Goal: Find specific page/section: Find specific page/section

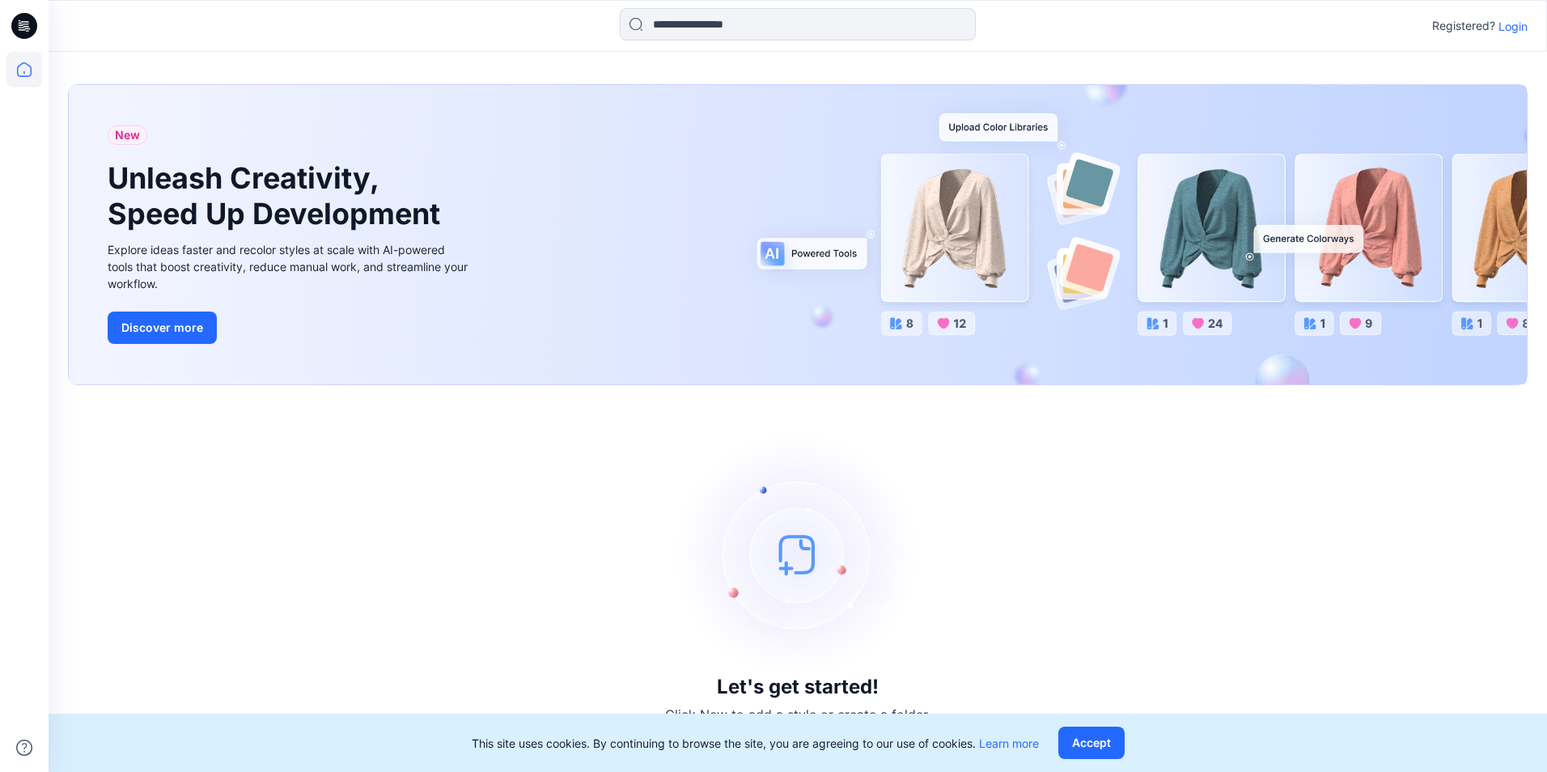
click at [1519, 27] on p "Login" at bounding box center [1512, 26] width 29 height 17
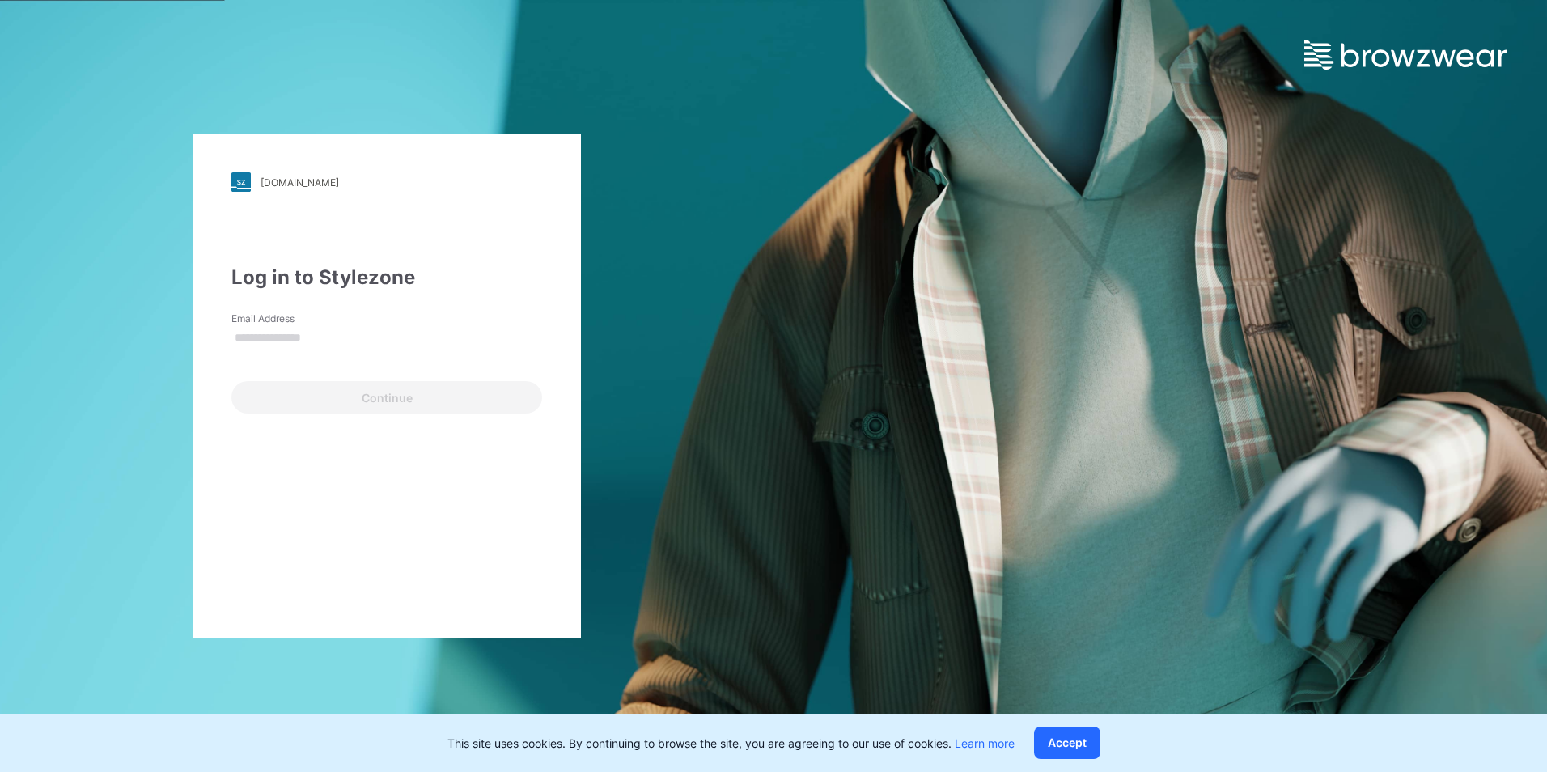
click at [353, 326] on input "Email Address" at bounding box center [386, 338] width 311 height 24
type input "**********"
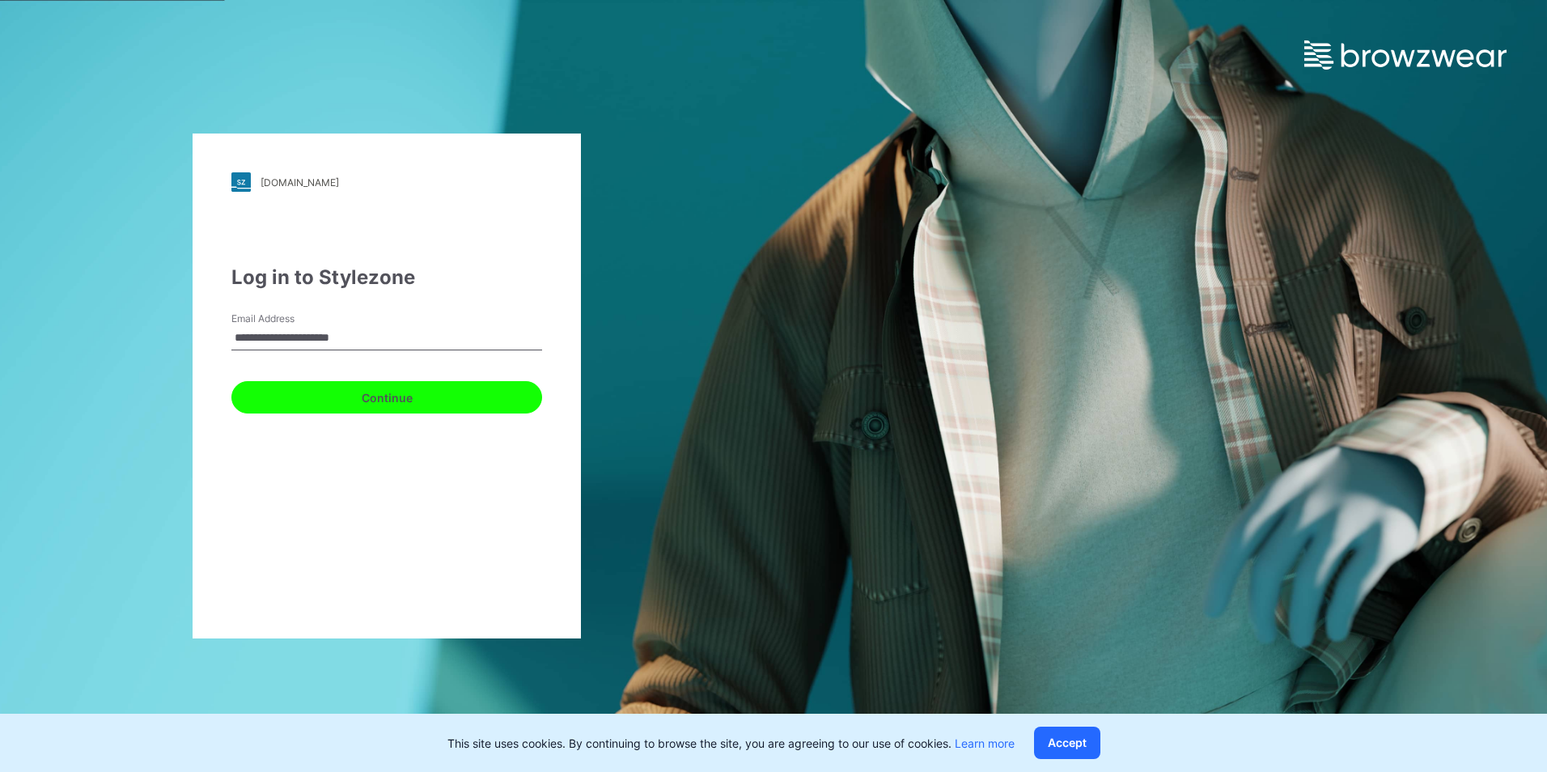
click at [305, 394] on button "Continue" at bounding box center [386, 397] width 311 height 32
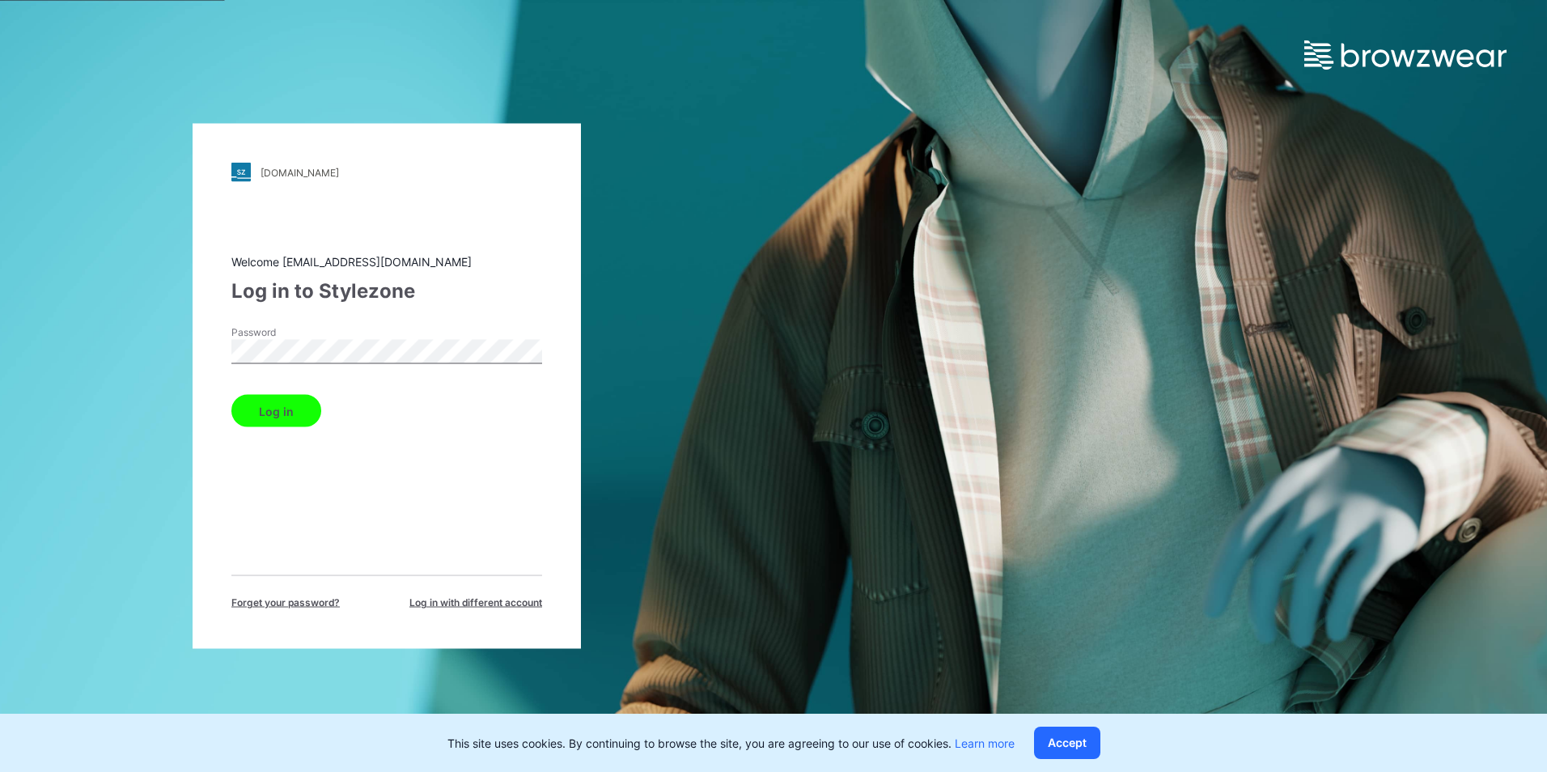
click at [275, 408] on button "Log in" at bounding box center [276, 411] width 90 height 32
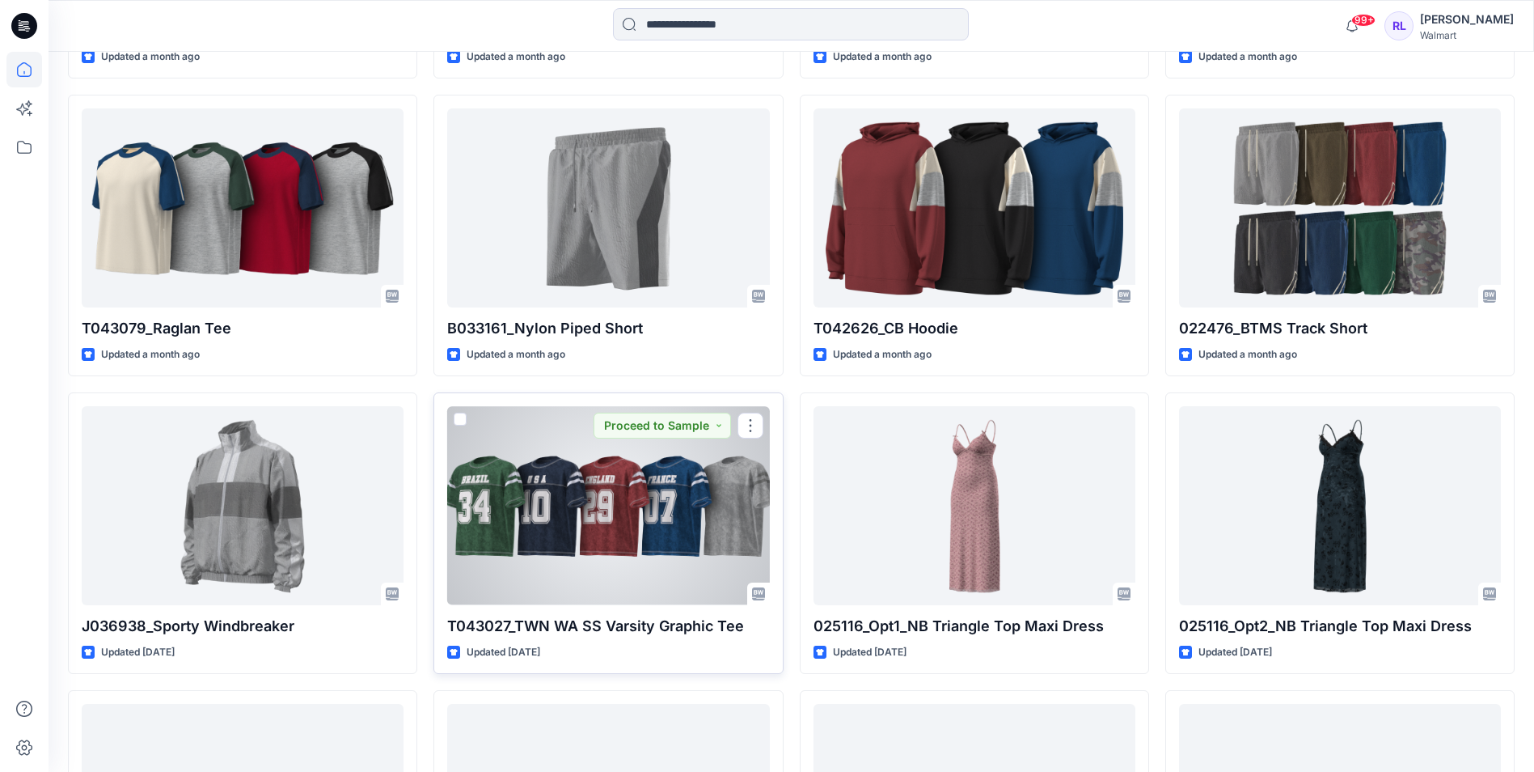
scroll to position [5556, 0]
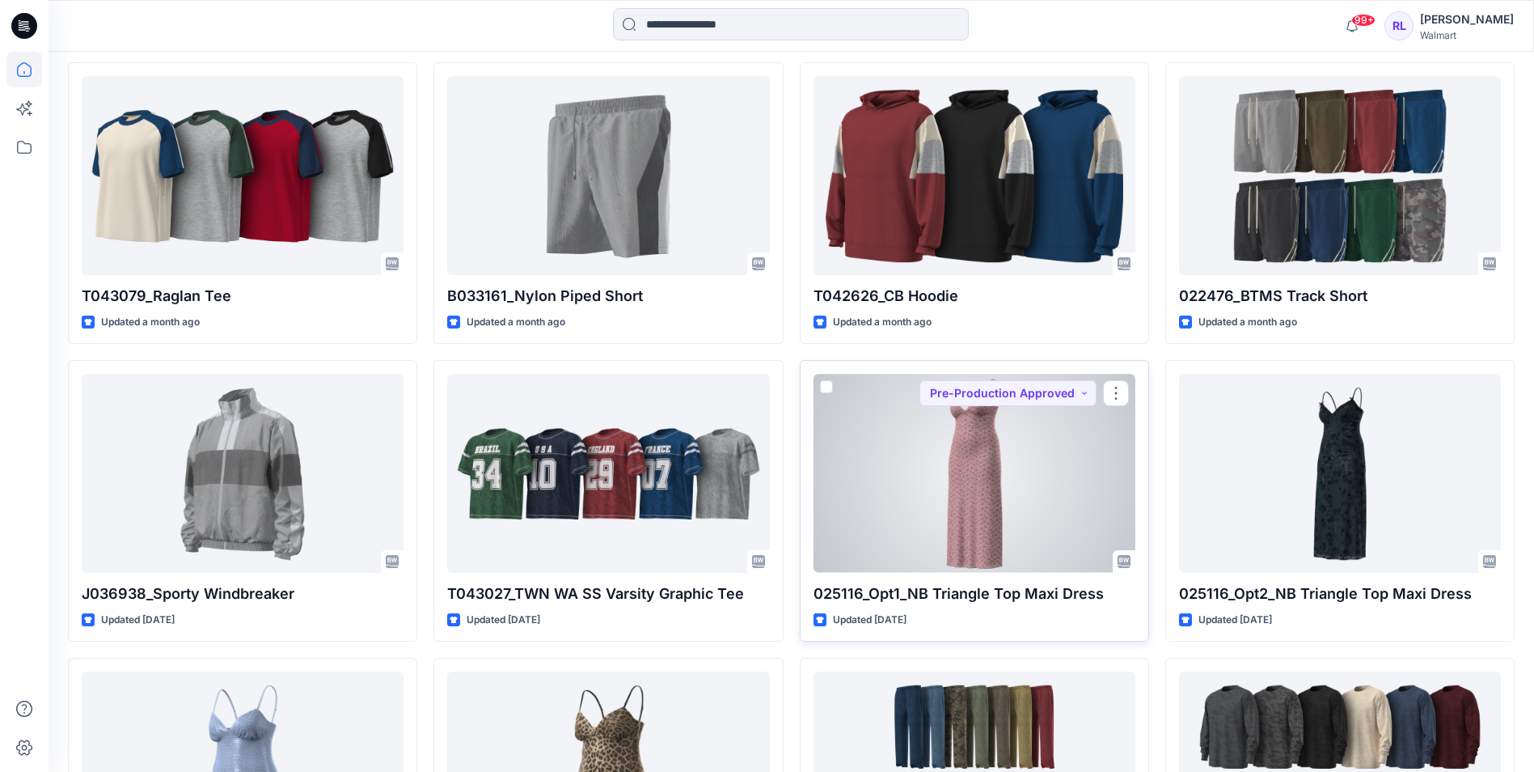
click at [972, 510] on div at bounding box center [975, 473] width 322 height 198
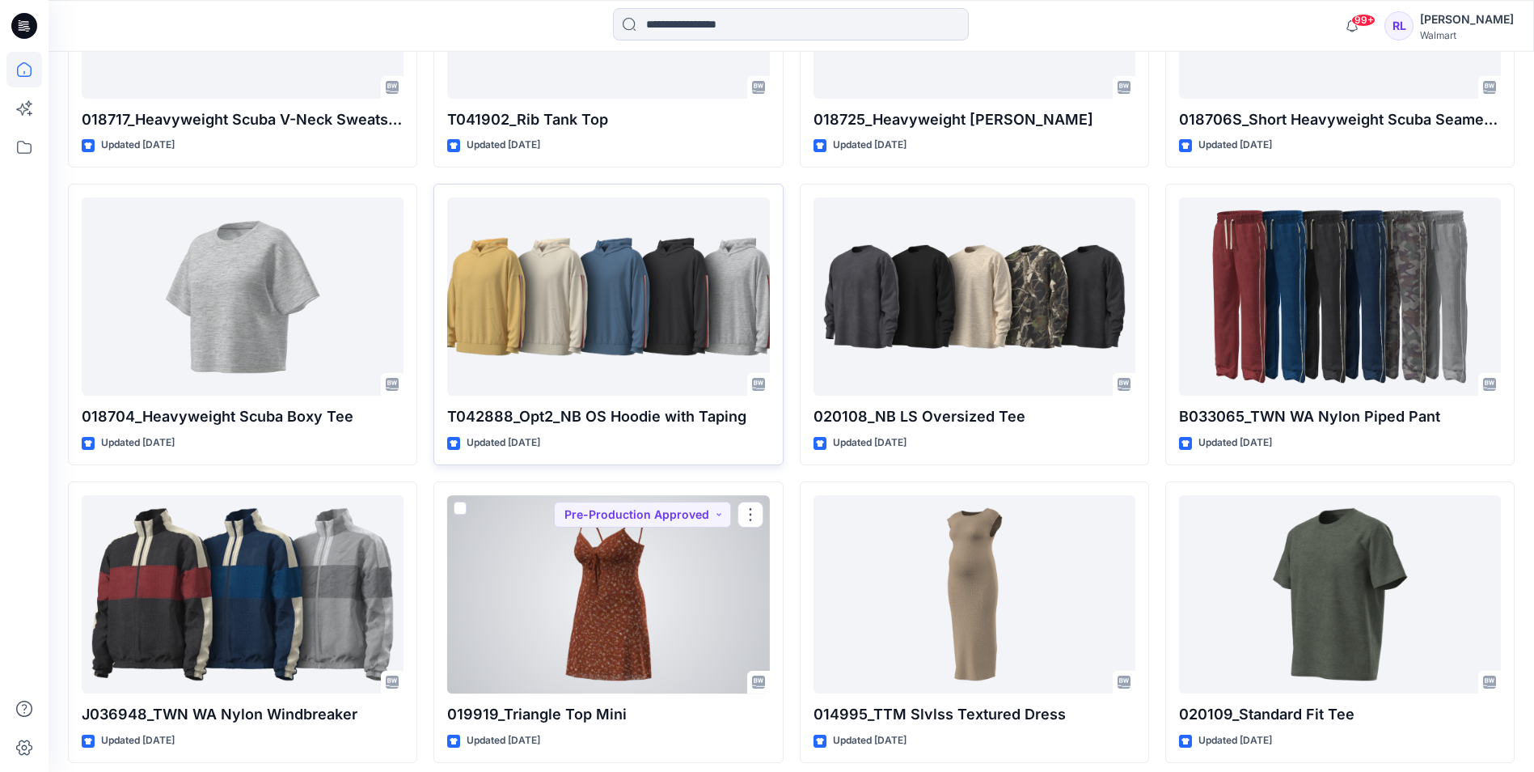
scroll to position [10806, 0]
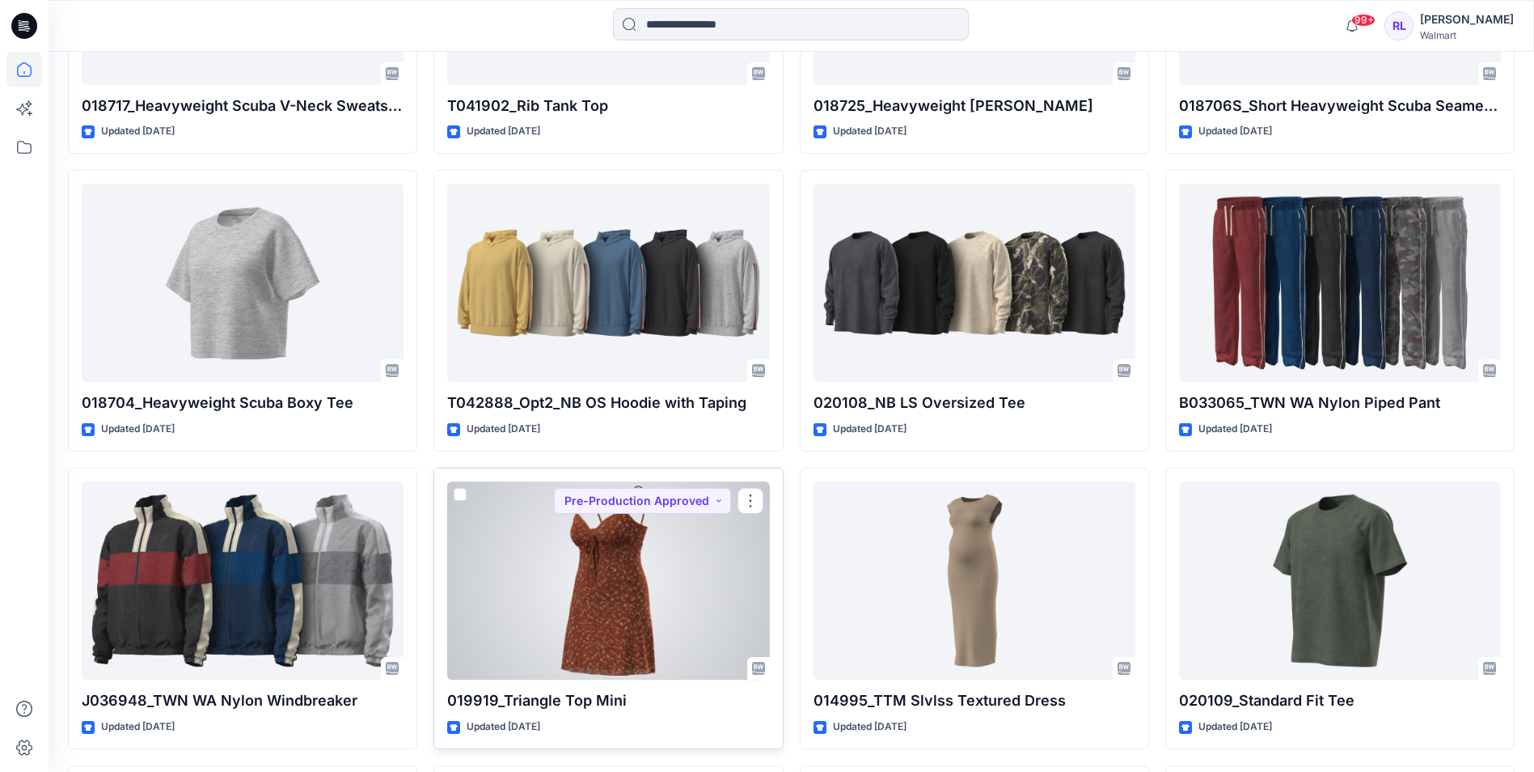
click at [519, 582] on div at bounding box center [608, 580] width 322 height 198
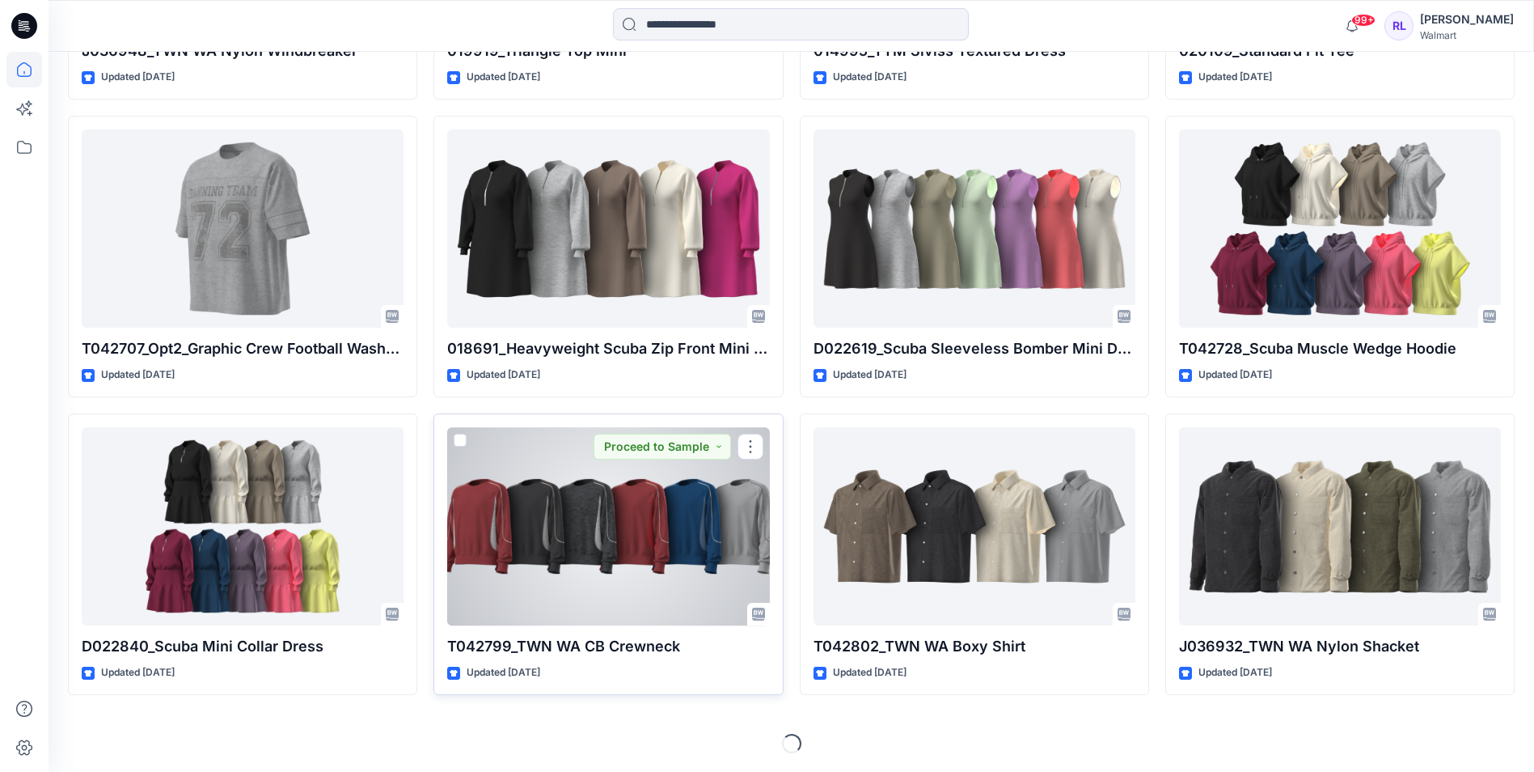
scroll to position [11456, 0]
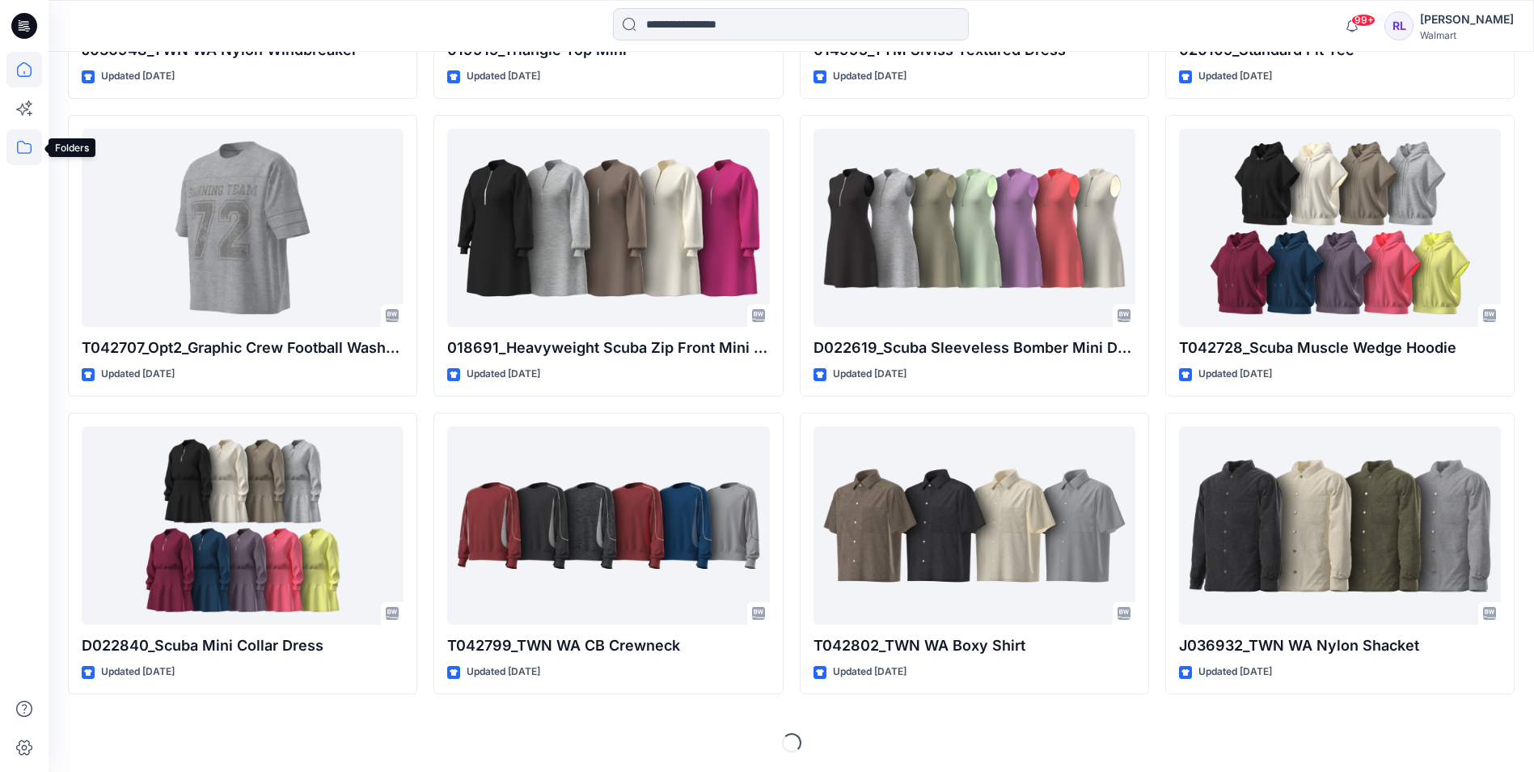
click at [21, 153] on icon at bounding box center [24, 147] width 15 height 13
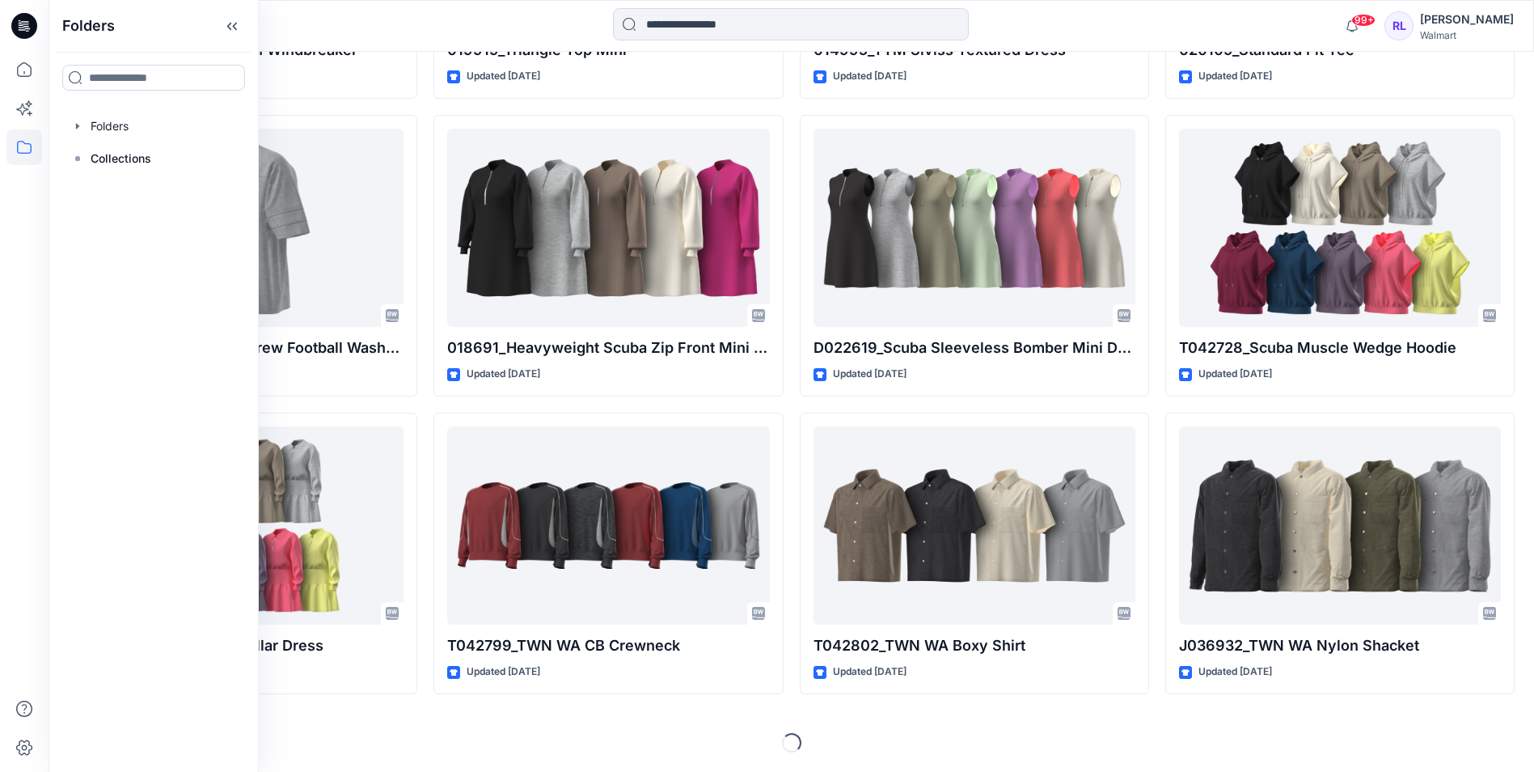
click at [22, 146] on icon at bounding box center [24, 147] width 36 height 36
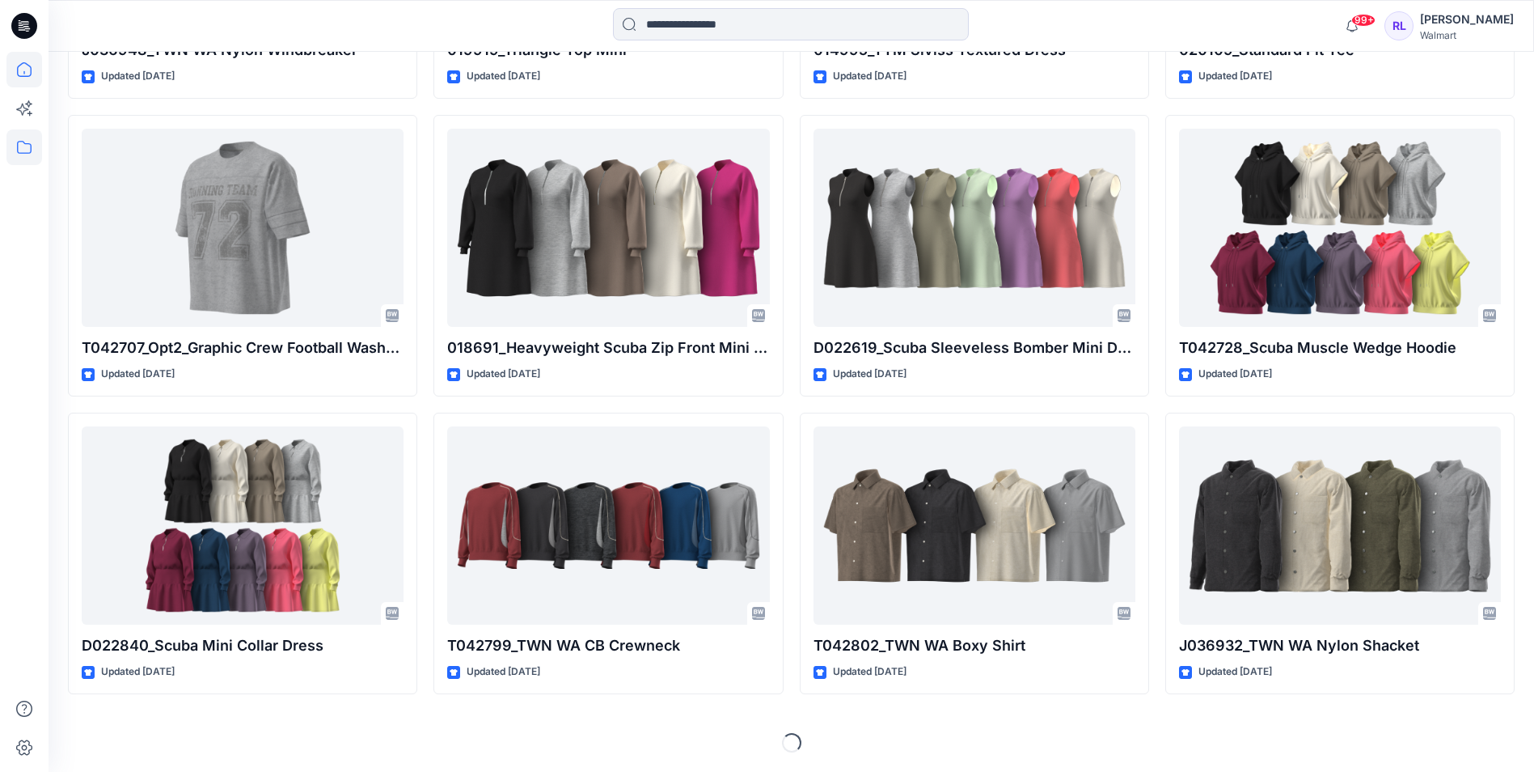
click at [22, 146] on icon at bounding box center [24, 147] width 36 height 36
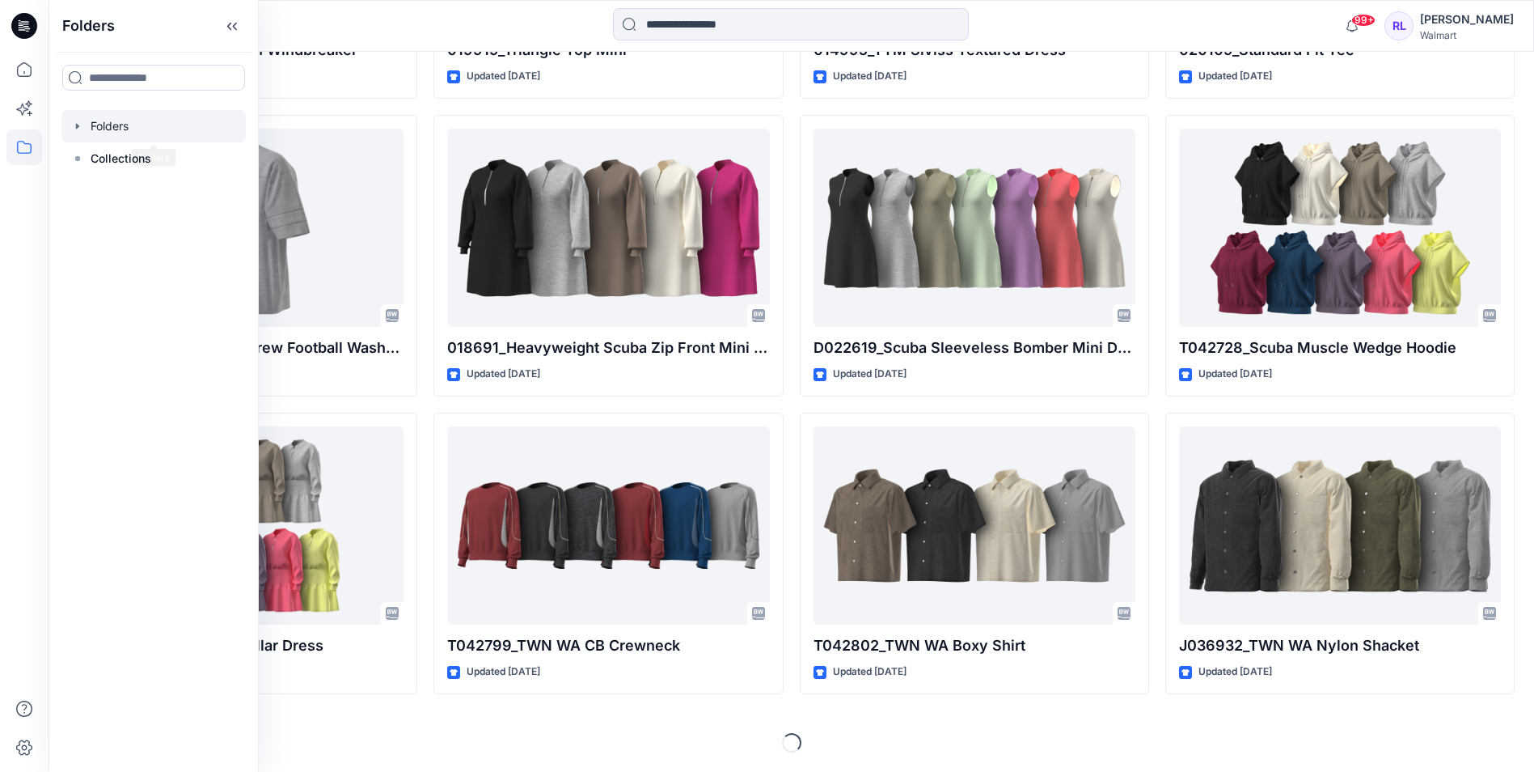
click at [129, 128] on div at bounding box center [153, 126] width 184 height 32
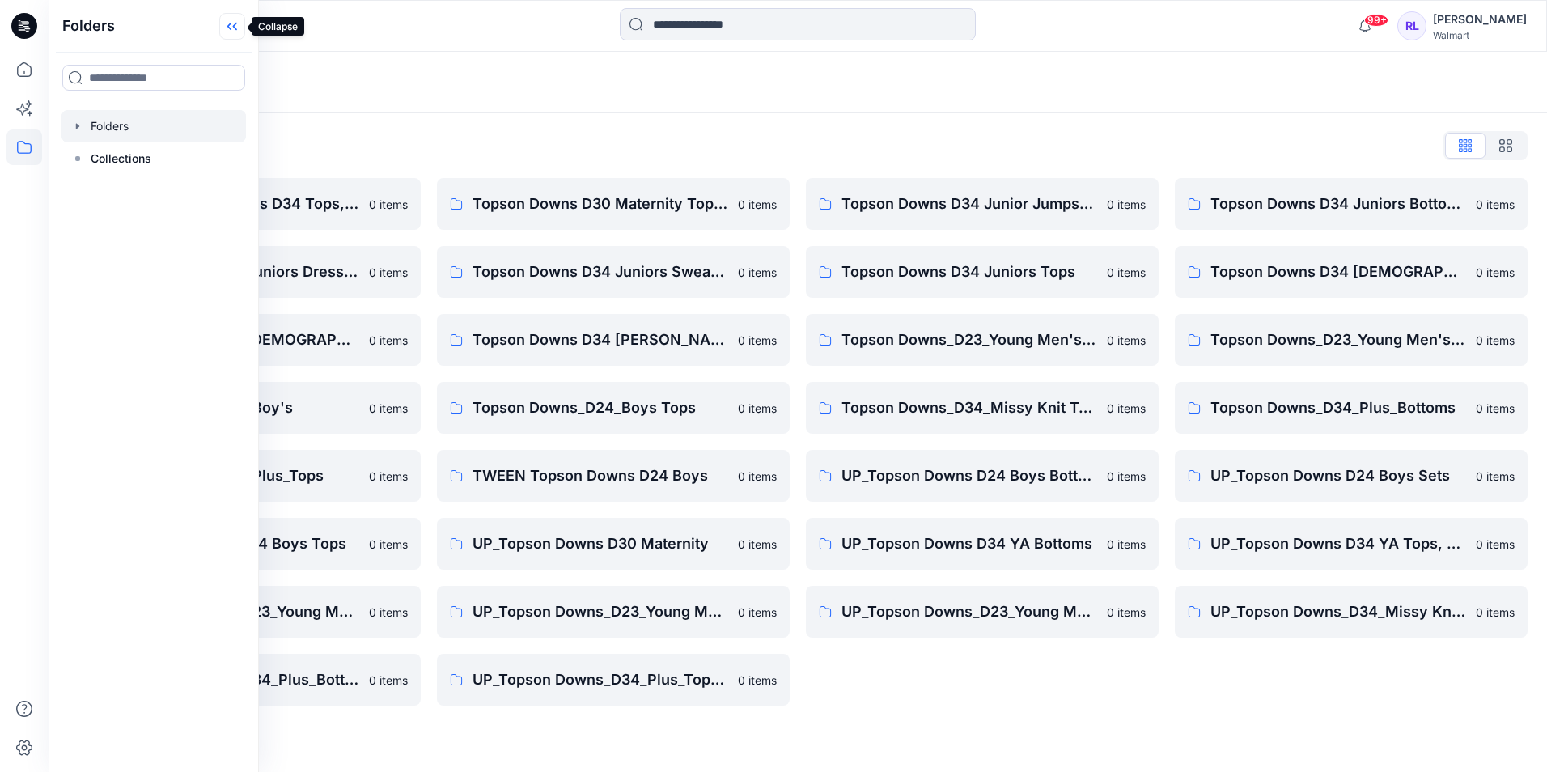
click at [237, 22] on icon at bounding box center [232, 26] width 26 height 27
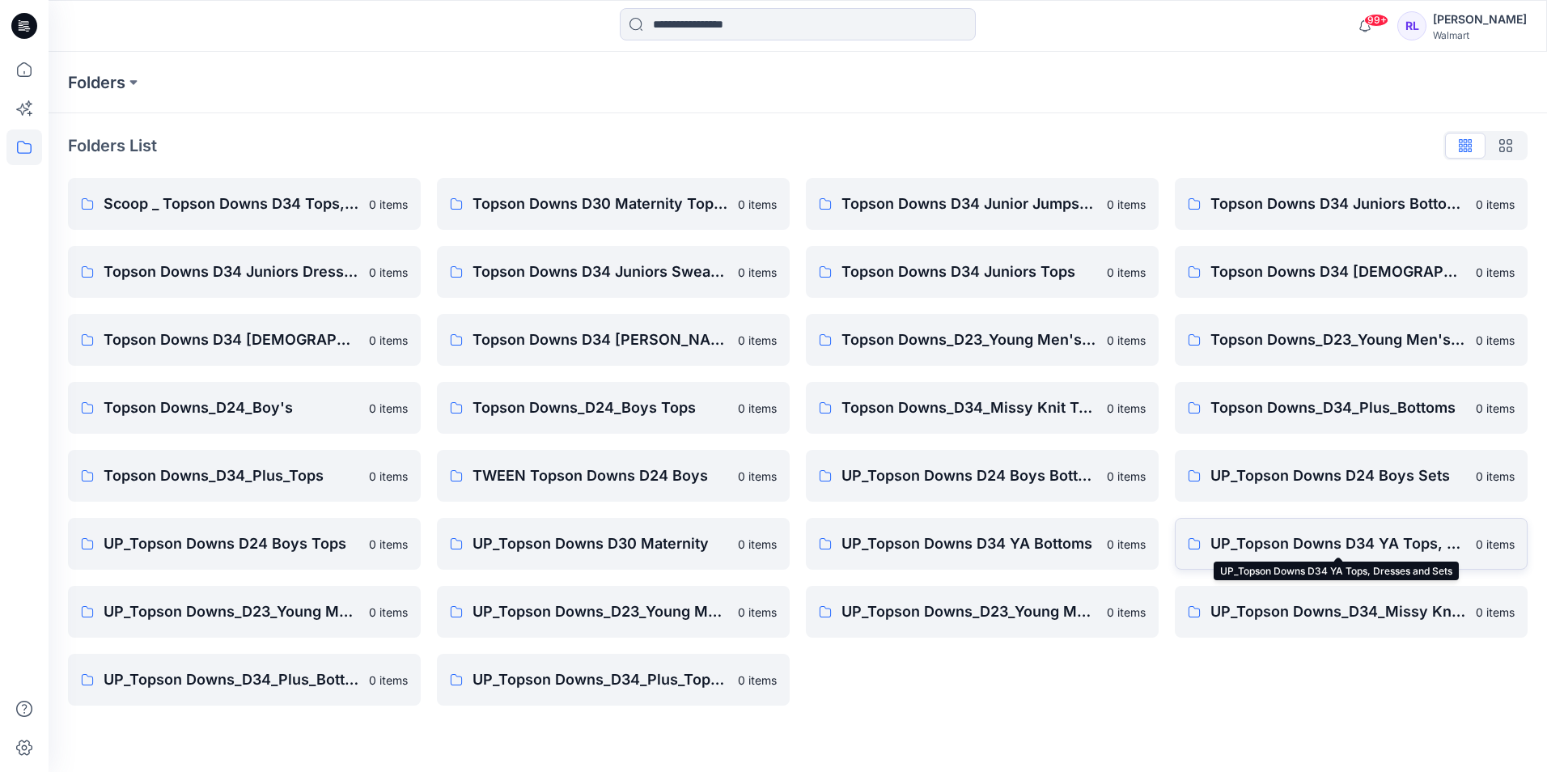
click at [1283, 540] on p "UP_Topson Downs D34 YA Tops, Dresses and Sets" at bounding box center [1338, 543] width 256 height 23
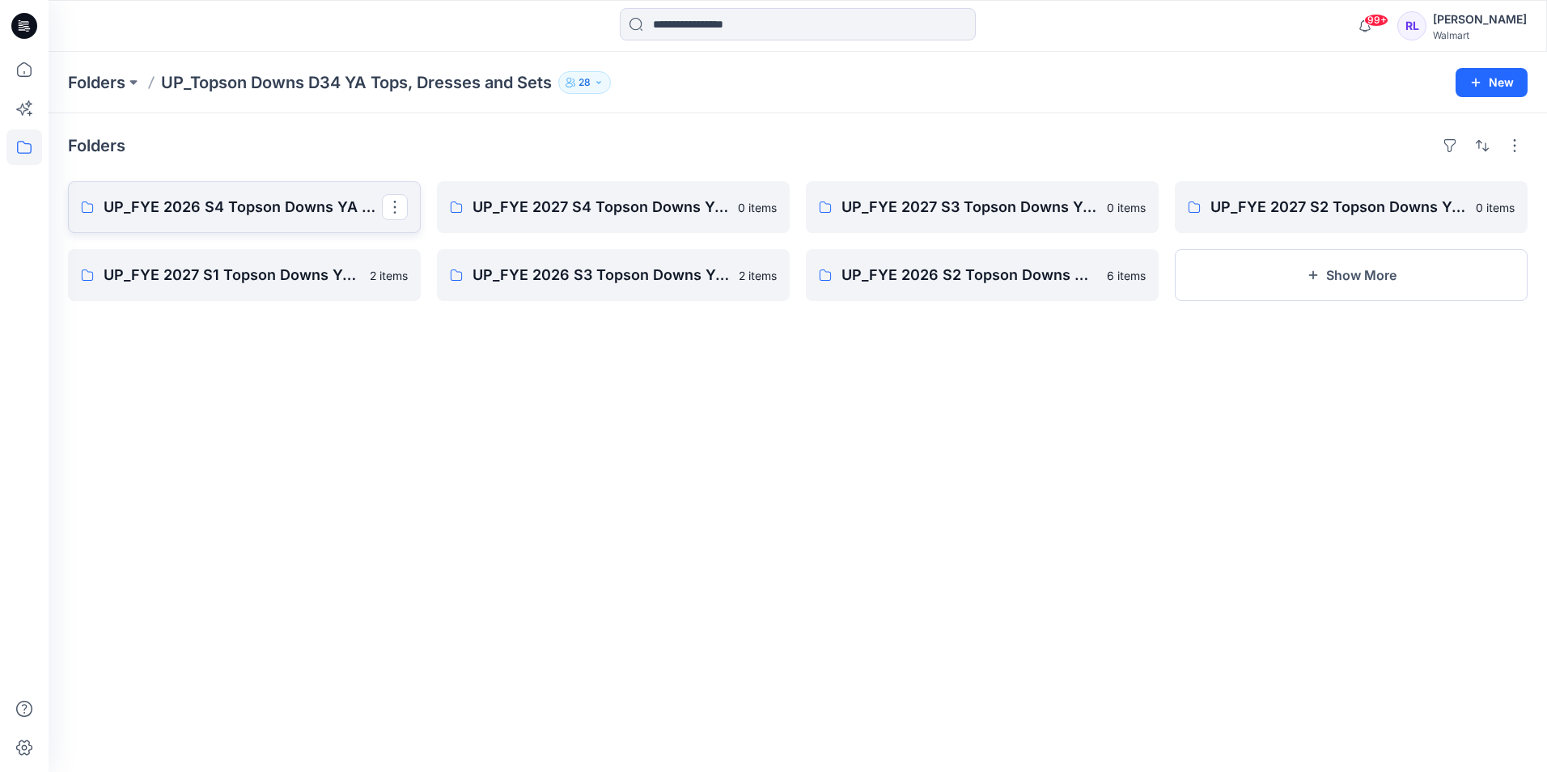
click at [241, 215] on p "UP_FYE 2026 S4 Topson Downs YA Tops, Dresses and Sets" at bounding box center [243, 207] width 278 height 23
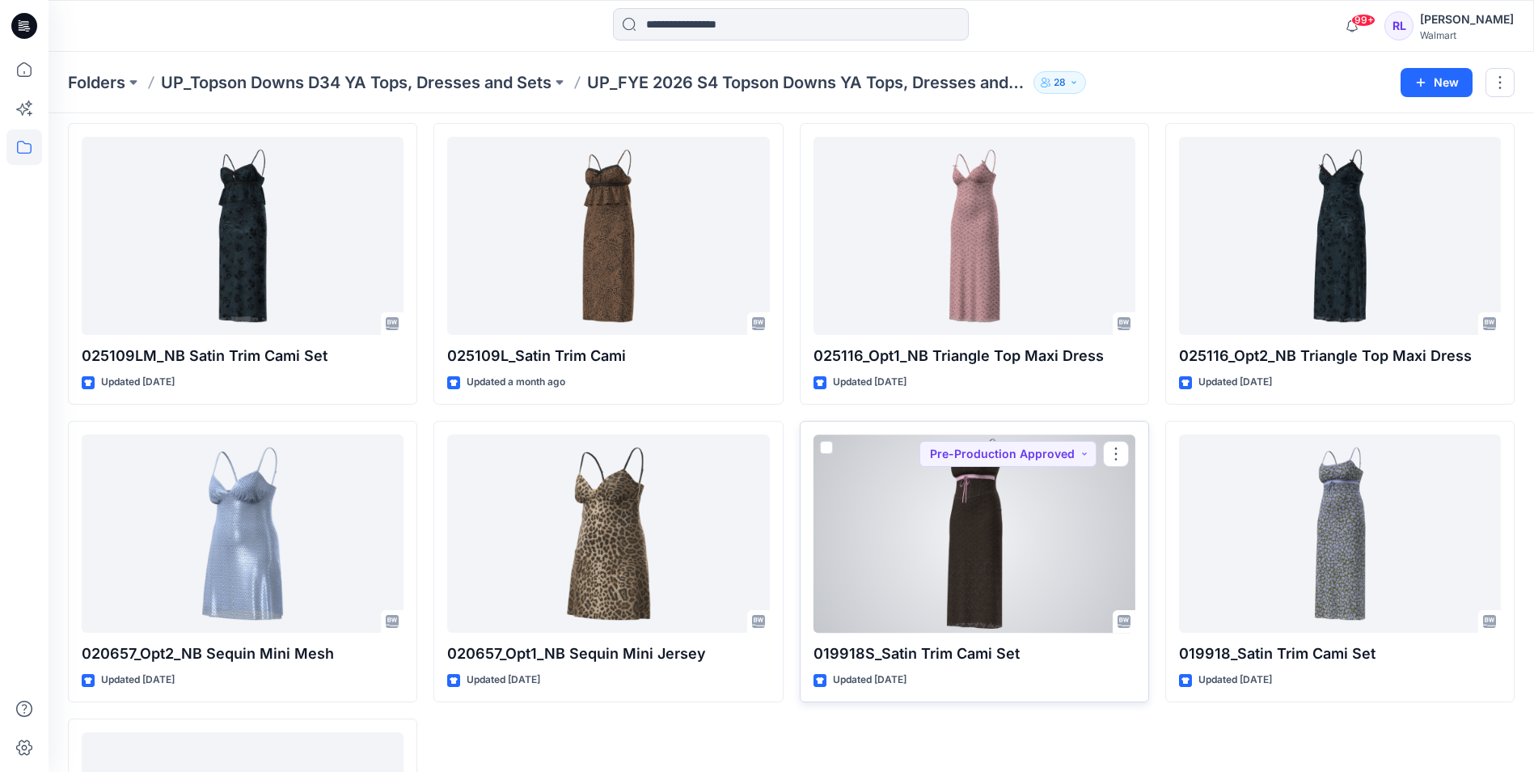
scroll to position [9, 0]
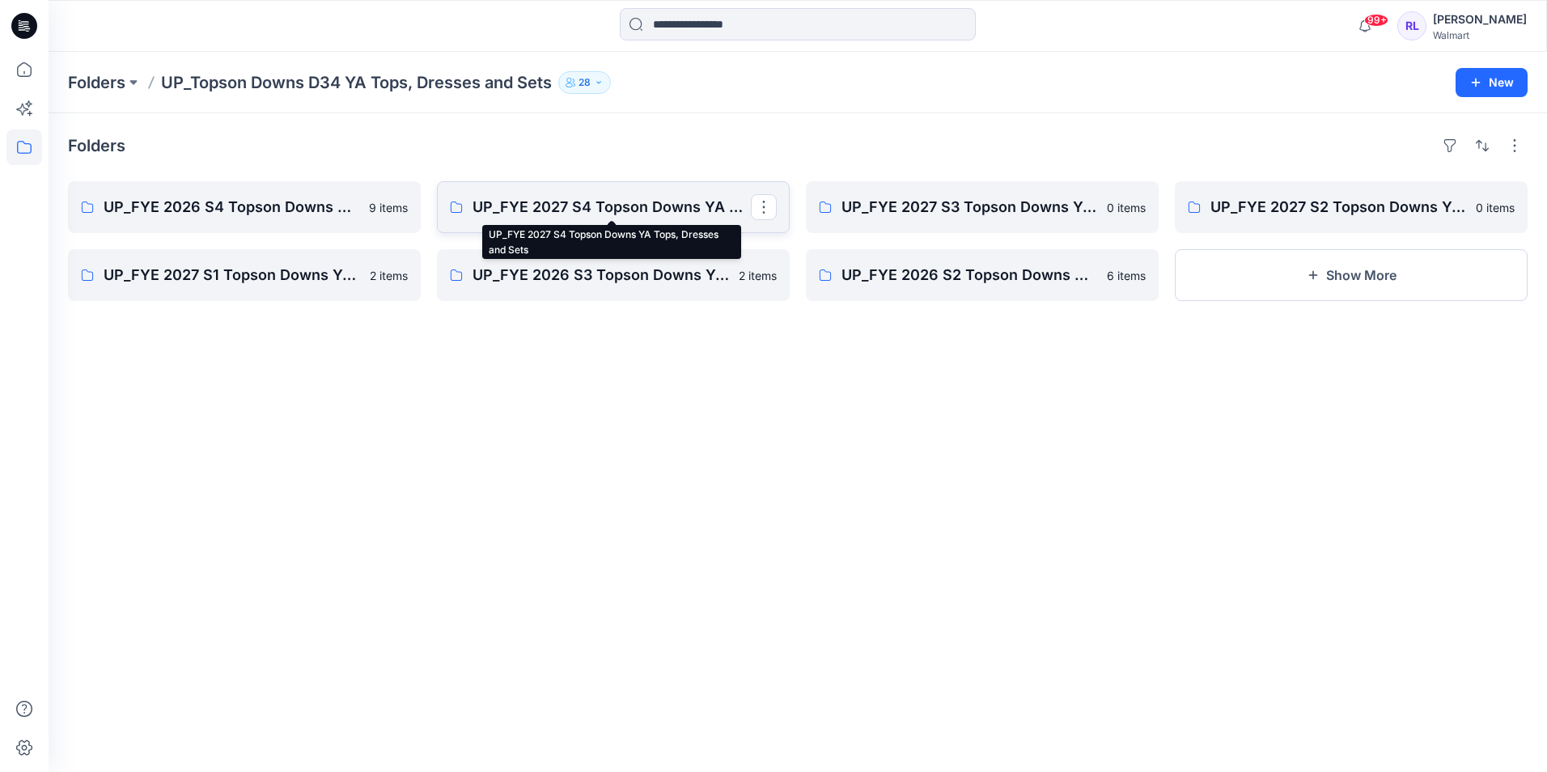
click at [548, 213] on p "UP_FYE 2027 S4 Topson Downs YA Tops, Dresses and Sets" at bounding box center [611, 207] width 278 height 23
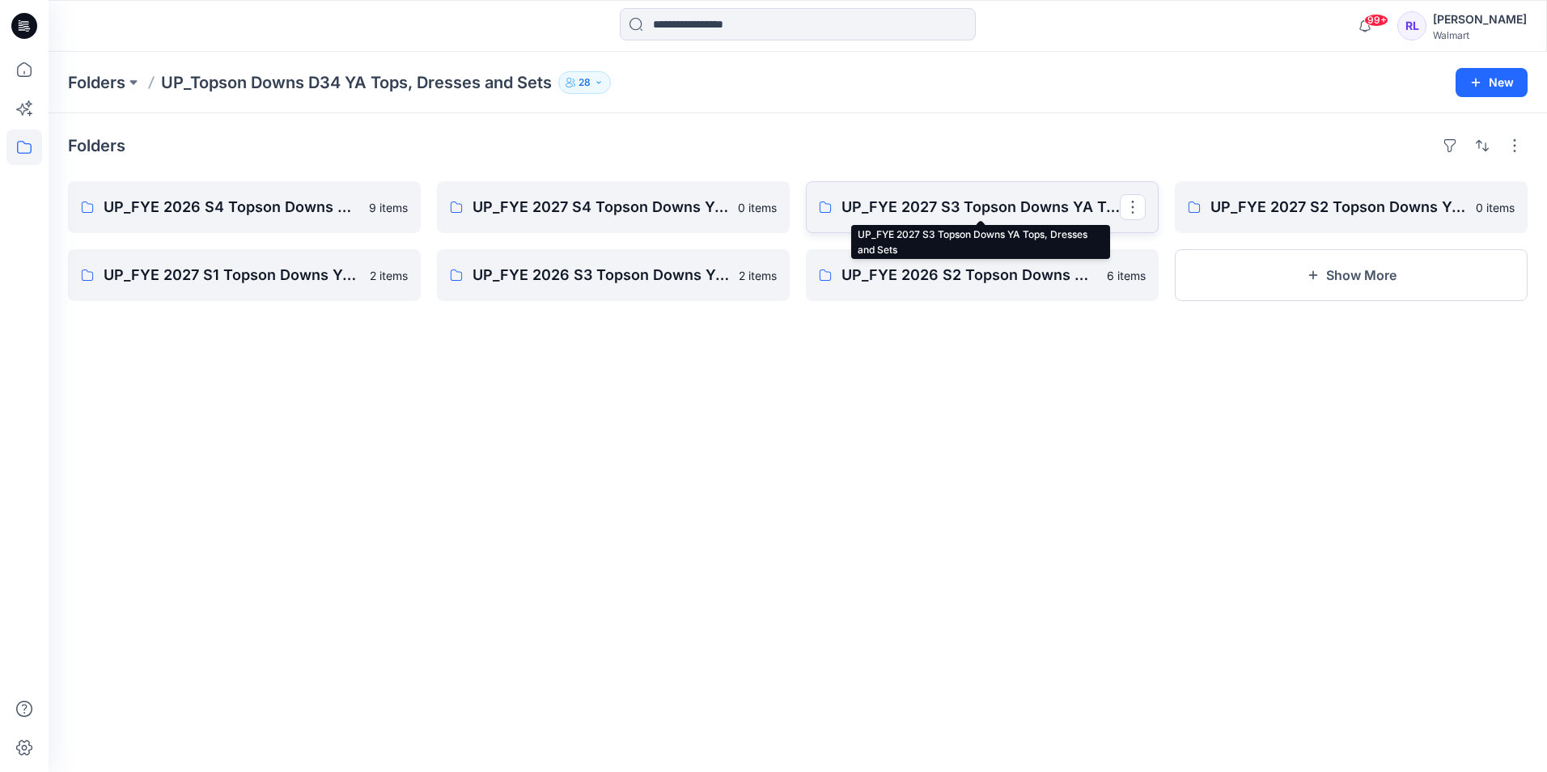
click at [884, 202] on p "UP_FYE 2027 S3 Topson Downs YA Tops, Dresses and Sets" at bounding box center [980, 207] width 278 height 23
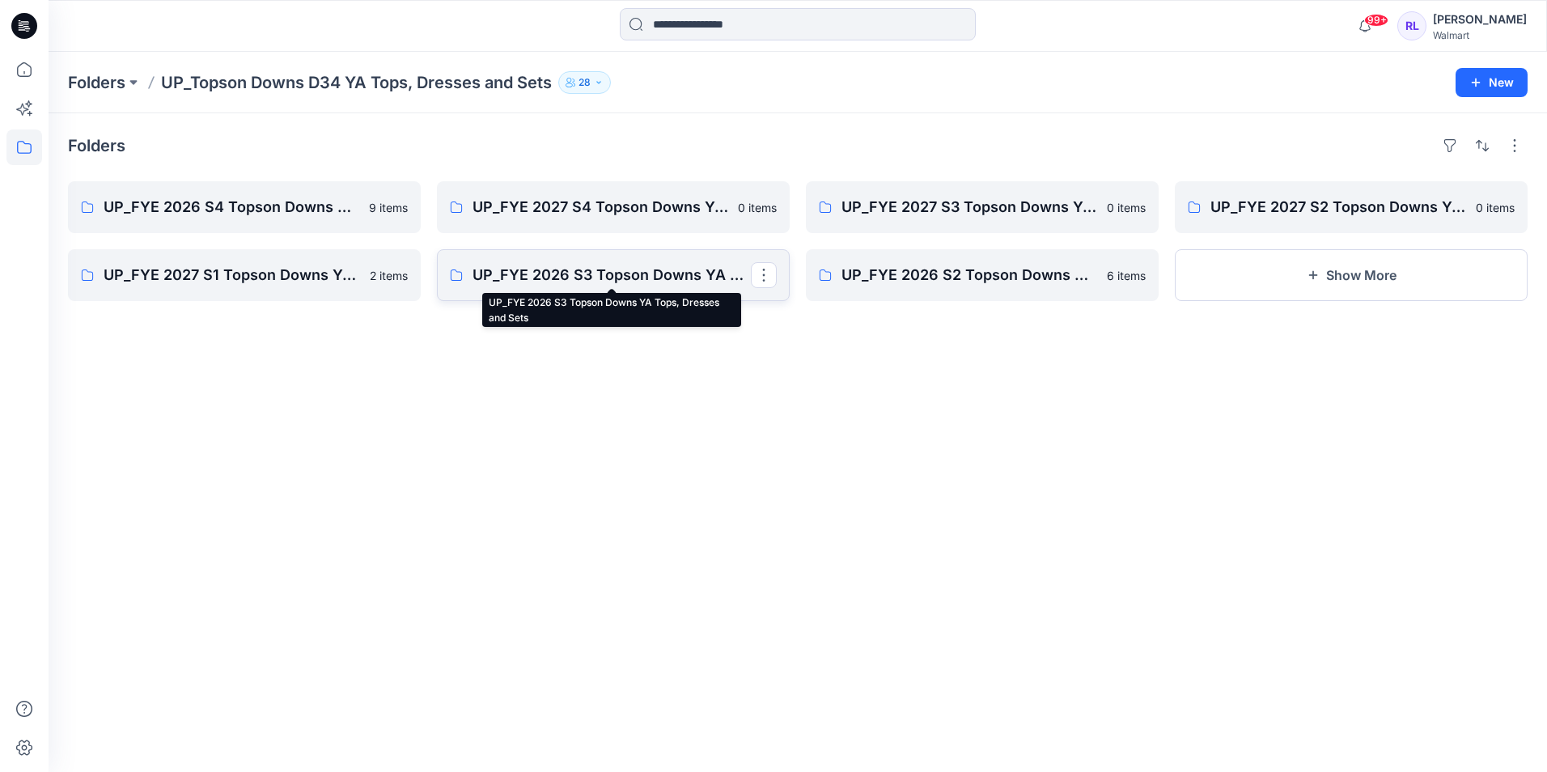
click at [574, 276] on p "UP_FYE 2026 S3 Topson Downs YA Tops, Dresses and Sets" at bounding box center [611, 275] width 278 height 23
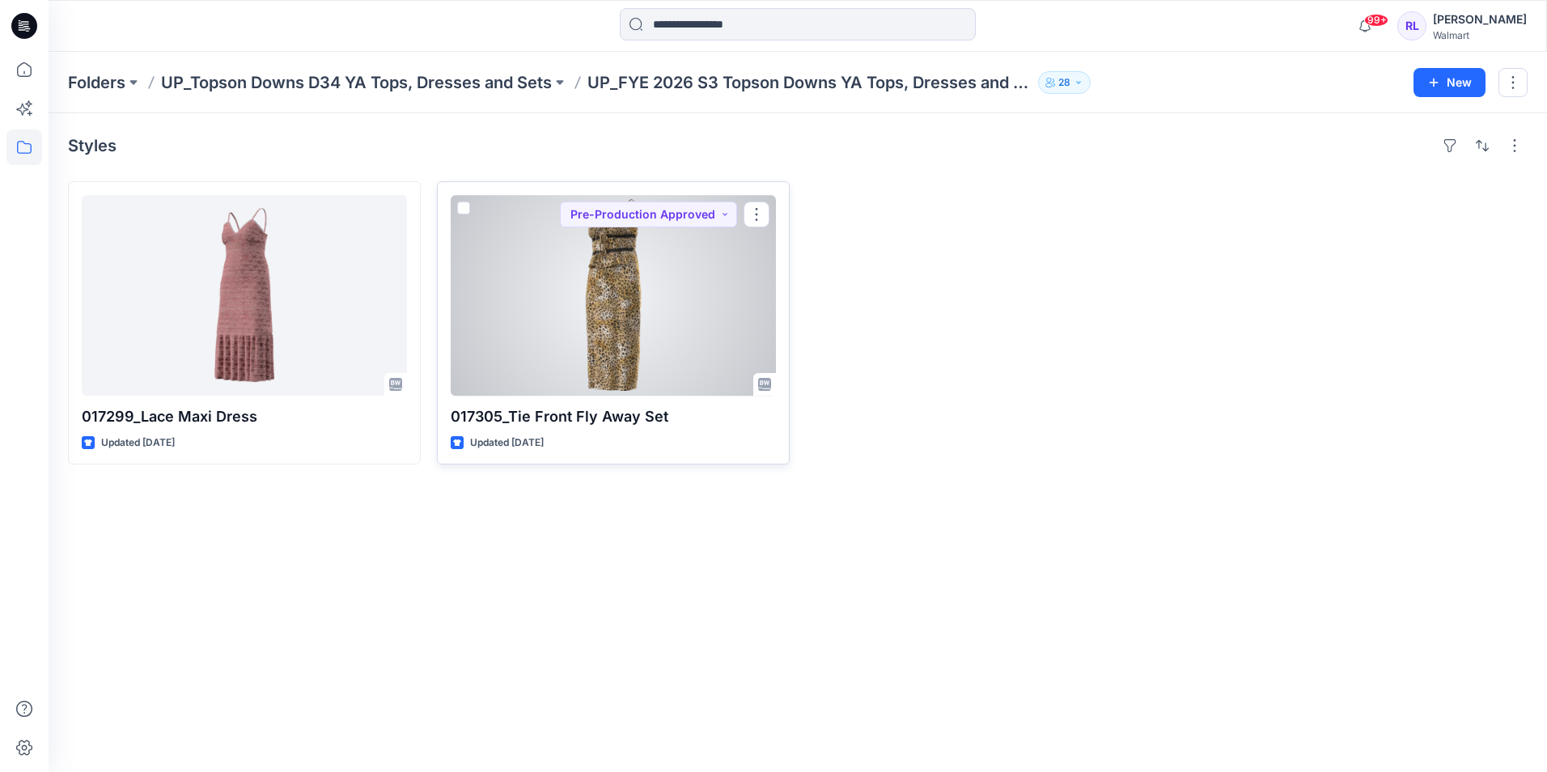
click at [600, 303] on div at bounding box center [613, 295] width 325 height 201
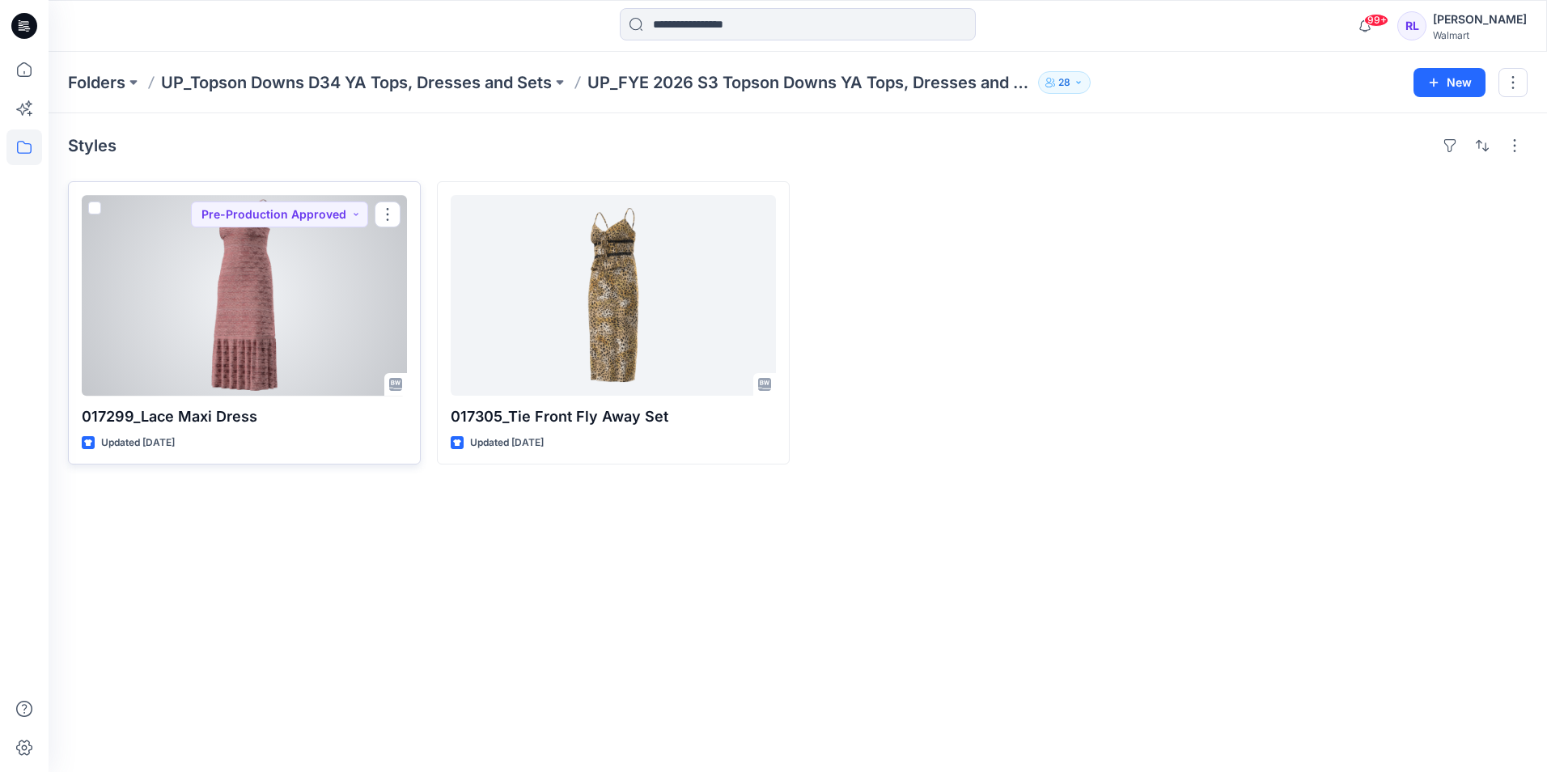
click at [252, 281] on div at bounding box center [244, 295] width 325 height 201
